Goal: Entertainment & Leisure: Consume media (video, audio)

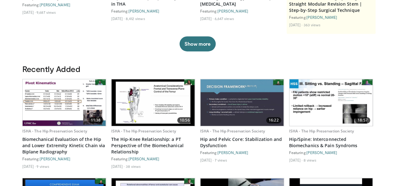
scroll to position [63, 0]
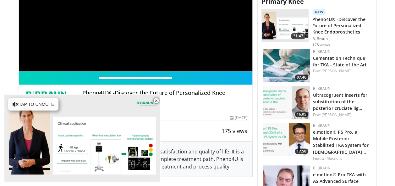
scroll to position [314, 0]
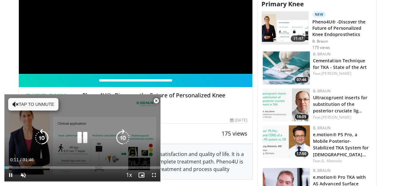
click at [31, 105] on button "Tap to unmute" at bounding box center [33, 104] width 50 height 13
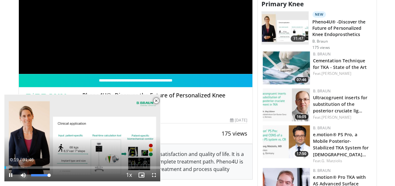
click at [23, 177] on span "Video Player" at bounding box center [23, 175] width 13 height 13
drag, startPoint x: 30, startPoint y: 176, endPoint x: 48, endPoint y: 176, distance: 17.9
click at [48, 176] on div "Volume Level" at bounding box center [39, 176] width 17 height 2
click at [25, 175] on span "Video Player" at bounding box center [23, 175] width 13 height 13
drag, startPoint x: 33, startPoint y: 174, endPoint x: 72, endPoint y: 175, distance: 38.9
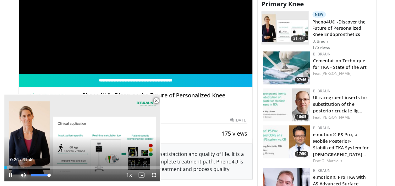
click at [72, 175] on div "Current Time 0:26 / Duration 31:46 Pause Skip Backward Skip Forward Mute 100% L…" at bounding box center [82, 175] width 156 height 13
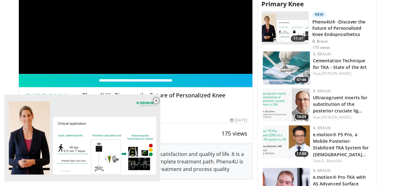
click at [217, 102] on h4 "Pheno4U® -Discover the Future of Personalized Knee Endoprosthetics" at bounding box center [164, 98] width 165 height 13
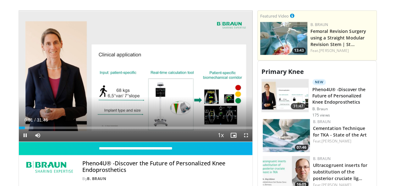
scroll to position [220, 0]
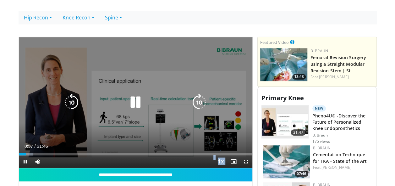
drag, startPoint x: 24, startPoint y: 152, endPoint x: 124, endPoint y: 150, distance: 100.2
click at [124, 150] on video-js "**********" at bounding box center [135, 103] width 233 height 132
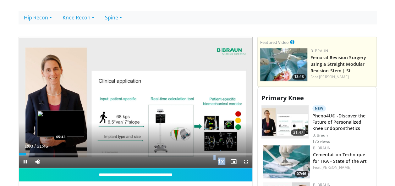
click at [61, 153] on div "Loaded : 6.76% 01:00 05:43" at bounding box center [135, 154] width 233 height 3
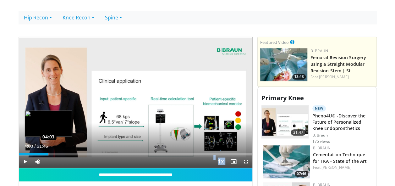
drag, startPoint x: 61, startPoint y: 152, endPoint x: 45, endPoint y: 152, distance: 15.7
click at [45, 153] on div "04:00" at bounding box center [34, 154] width 30 height 3
click at [42, 153] on div "Loaded : 0.00% 03:19 03:17" at bounding box center [135, 154] width 233 height 3
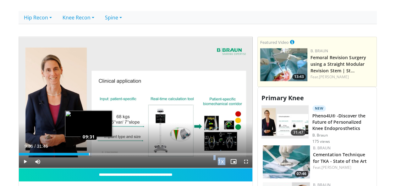
drag, startPoint x: 42, startPoint y: 153, endPoint x: 89, endPoint y: 149, distance: 47.0
click at [89, 150] on div "Loaded : 31.47% 09:36 09:31" at bounding box center [135, 153] width 233 height 6
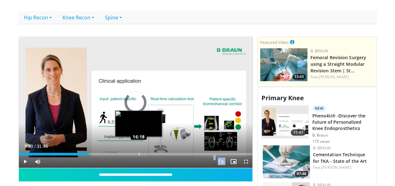
drag, startPoint x: 89, startPoint y: 153, endPoint x: 150, endPoint y: 153, distance: 61.2
click at [150, 153] on div "Loaded : 0.00% 16:13 16:18" at bounding box center [135, 154] width 233 height 3
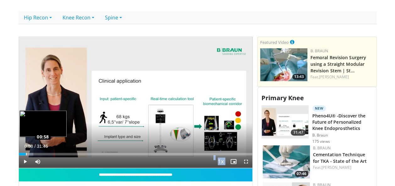
drag, startPoint x: 137, startPoint y: 154, endPoint x: 26, endPoint y: 151, distance: 111.2
click at [26, 151] on div "Loaded : 6.24% 00:58 00:58" at bounding box center [135, 153] width 233 height 6
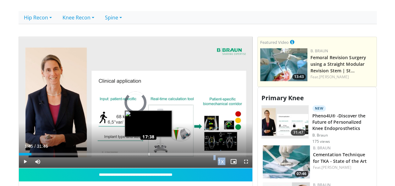
drag, startPoint x: 24, startPoint y: 151, endPoint x: 148, endPoint y: 152, distance: 124.0
click at [148, 152] on div "Loaded : 0.00% 17:33 17:38" at bounding box center [135, 153] width 233 height 6
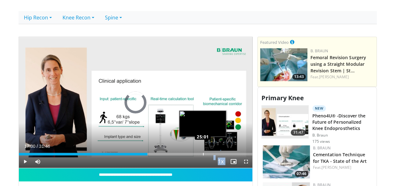
drag, startPoint x: 147, startPoint y: 154, endPoint x: 205, endPoint y: 153, distance: 57.8
click at [205, 153] on div "Loaded : 0.00% 24:56 25:01" at bounding box center [135, 154] width 233 height 3
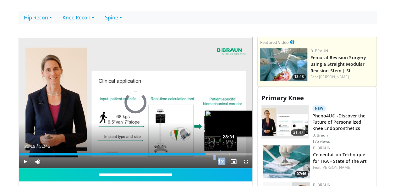
drag, startPoint x: 205, startPoint y: 154, endPoint x: 228, endPoint y: 154, distance: 23.5
click at [228, 154] on div "Loaded : 0.00% 28:24 28:31" at bounding box center [135, 154] width 233 height 3
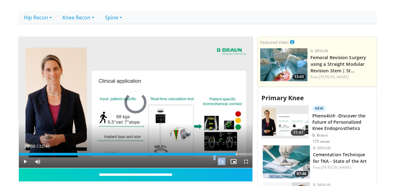
drag, startPoint x: 229, startPoint y: 153, endPoint x: 240, endPoint y: 156, distance: 11.3
click at [240, 156] on div "Current Time 29:38 / Duration 31:46 Play Skip Backward Skip Forward Mute 100% L…" at bounding box center [135, 162] width 233 height 13
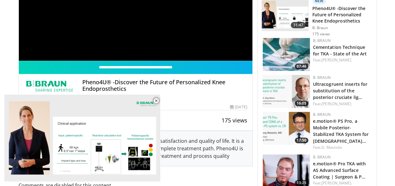
scroll to position [314, 0]
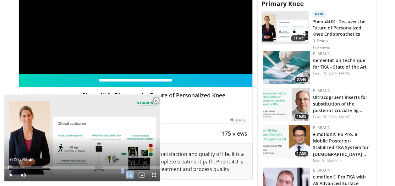
drag, startPoint x: 152, startPoint y: 168, endPoint x: -4, endPoint y: 165, distance: 155.4
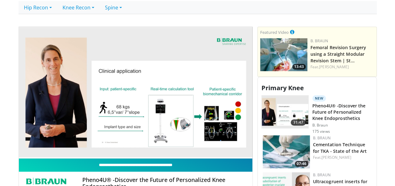
scroll to position [220, 0]
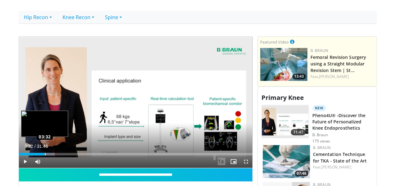
click at [45, 153] on div "Loaded : 15.21% 03:35 03:32" at bounding box center [135, 154] width 233 height 3
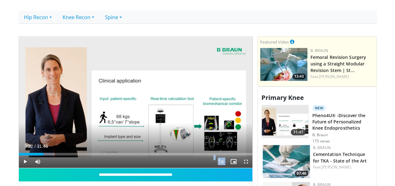
click at [43, 153] on div "Loaded : 15.21% 03:24 03:22" at bounding box center [135, 154] width 233 height 3
click at [26, 161] on span "Video Player" at bounding box center [25, 162] width 13 height 13
click at [24, 160] on span "Video Player" at bounding box center [25, 162] width 13 height 13
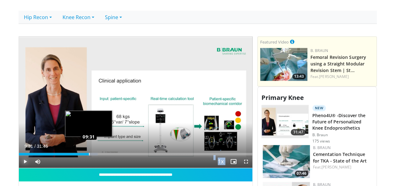
click at [89, 153] on div "Loaded : 33.82% 09:33 09:31" at bounding box center [135, 154] width 233 height 3
click at [87, 154] on div "Loaded : 33.82% 09:18 09:18" at bounding box center [135, 154] width 233 height 3
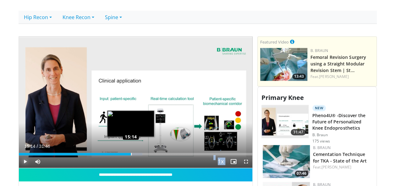
drag, startPoint x: 133, startPoint y: 153, endPoint x: 130, endPoint y: 154, distance: 3.2
click at [130, 154] on div "Loaded : 52.98% 15:17 15:14" at bounding box center [135, 154] width 233 height 3
click at [128, 154] on div "Progress Bar" at bounding box center [128, 154] width 1 height 3
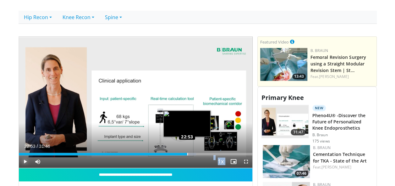
click at [186, 154] on div "Loaded : 75.97% 22:53 22:53" at bounding box center [135, 154] width 233 height 3
click at [184, 153] on div "Loaded : 74.41% 22:27 22:30" at bounding box center [135, 154] width 233 height 3
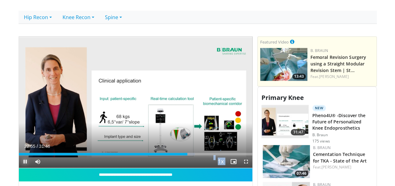
click at [22, 161] on span "Video Player" at bounding box center [25, 162] width 13 height 13
click at [23, 162] on span "Video Player" at bounding box center [25, 162] width 13 height 13
drag, startPoint x: 246, startPoint y: 152, endPoint x: 241, endPoint y: 155, distance: 5.1
click at [241, 156] on div "Current Time 30:16 / Duration 31:46 Play Skip Backward Skip Forward Mute 0% Loa…" at bounding box center [135, 162] width 233 height 13
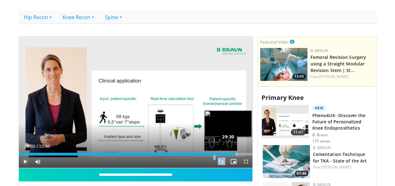
drag, startPoint x: 241, startPoint y: 152, endPoint x: 235, endPoint y: 154, distance: 5.6
click at [235, 154] on div "Loaded : 96.26% 29:30 29:30" at bounding box center [135, 154] width 233 height 3
drag, startPoint x: 236, startPoint y: 153, endPoint x: 243, endPoint y: 154, distance: 7.4
click at [243, 154] on div "Loaded : 99.66% 30:37 30:34" at bounding box center [135, 154] width 233 height 3
